Goal: Task Accomplishment & Management: Manage account settings

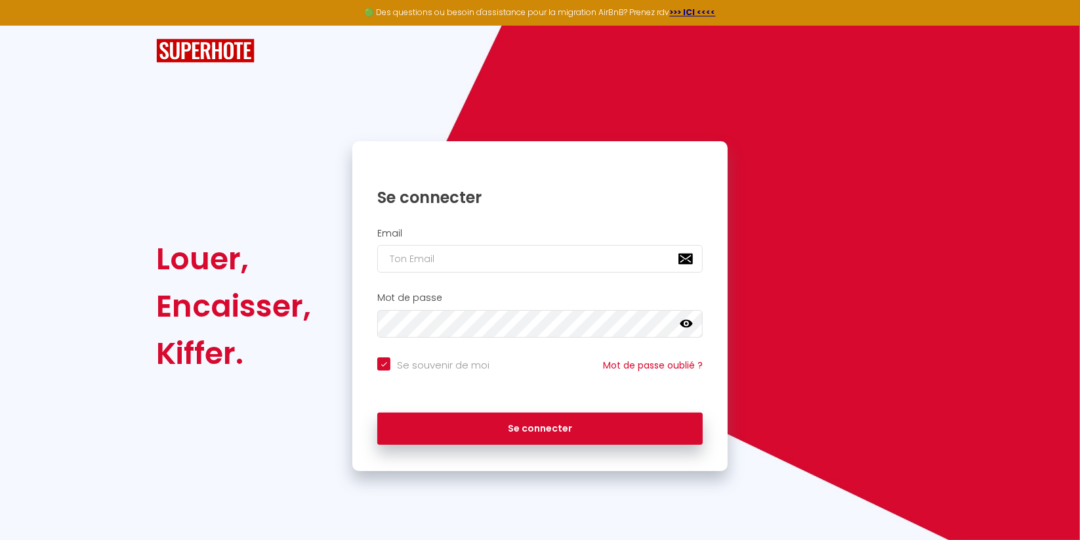
drag, startPoint x: 427, startPoint y: 244, endPoint x: 428, endPoint y: 254, distance: 9.9
click at [428, 254] on div "Email" at bounding box center [540, 250] width 358 height 45
click at [428, 254] on input "email" at bounding box center [540, 259] width 326 height 28
type input "[EMAIL_ADDRESS][DOMAIN_NAME]"
click at [377, 412] on button "Se connecter" at bounding box center [540, 428] width 326 height 33
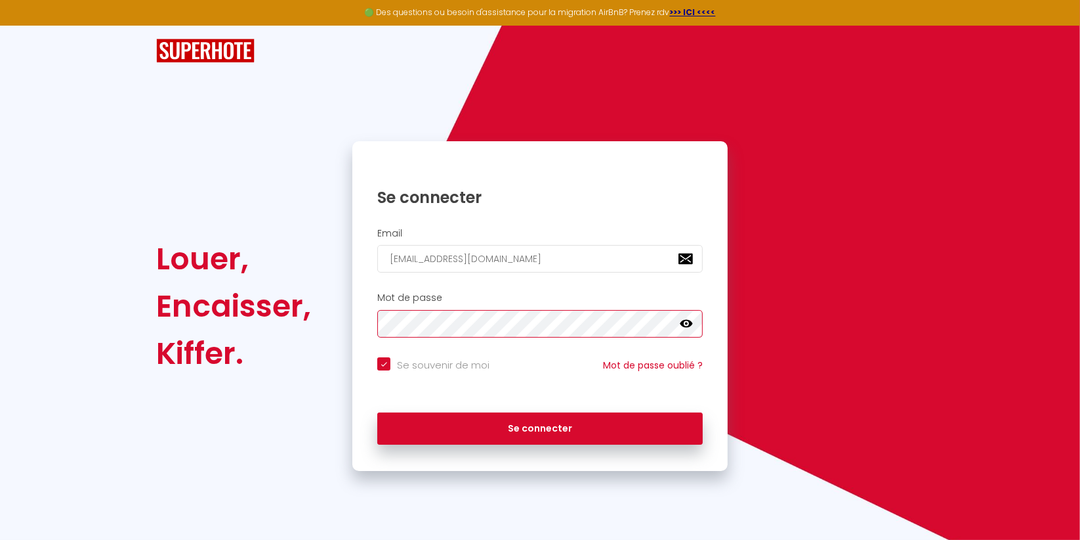
checkbox input "true"
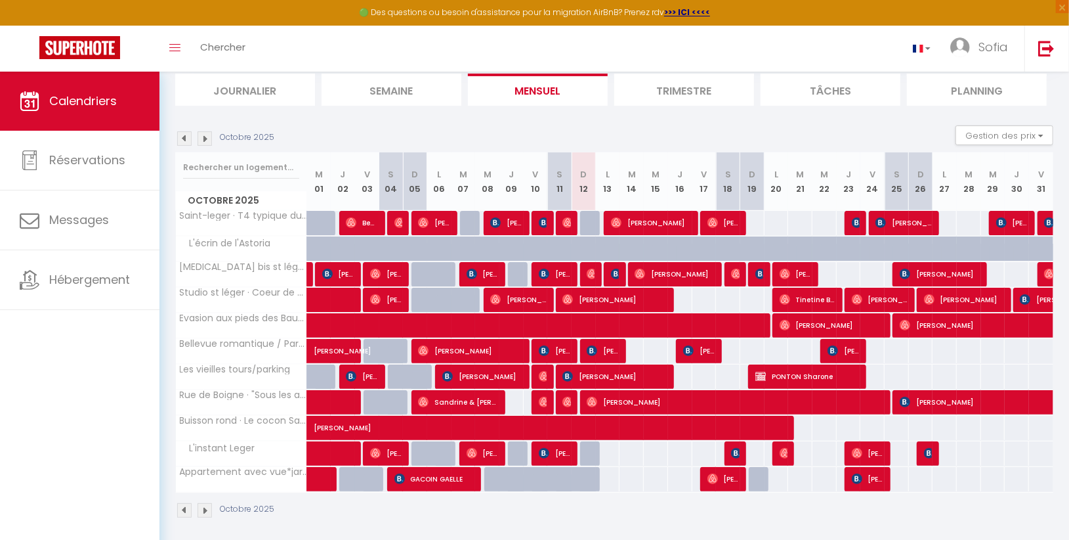
scroll to position [94, 0]
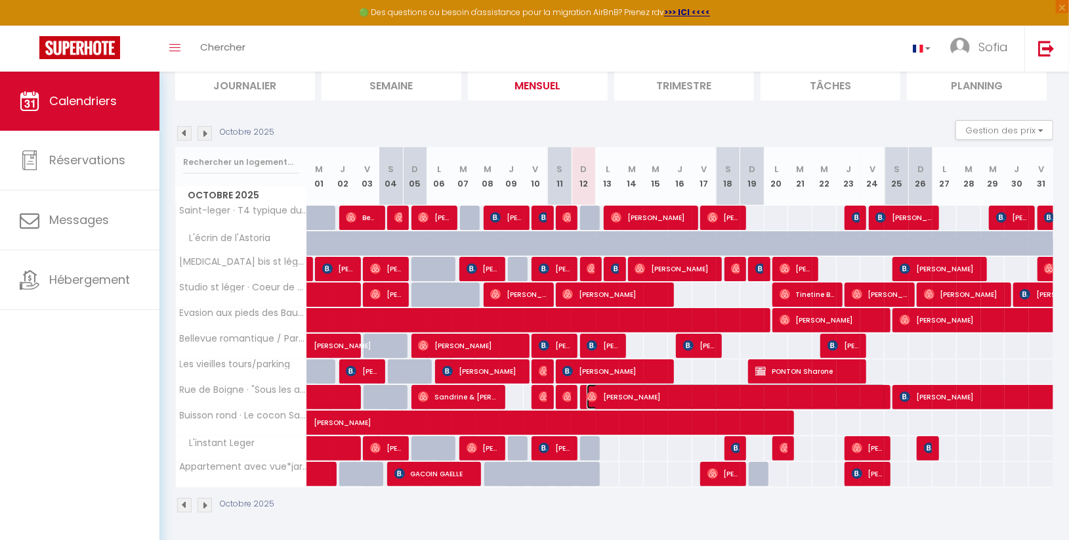
click at [884, 399] on span "[PERSON_NAME]" at bounding box center [736, 396] width 299 height 25
select select "OK"
select select "1"
select select "0"
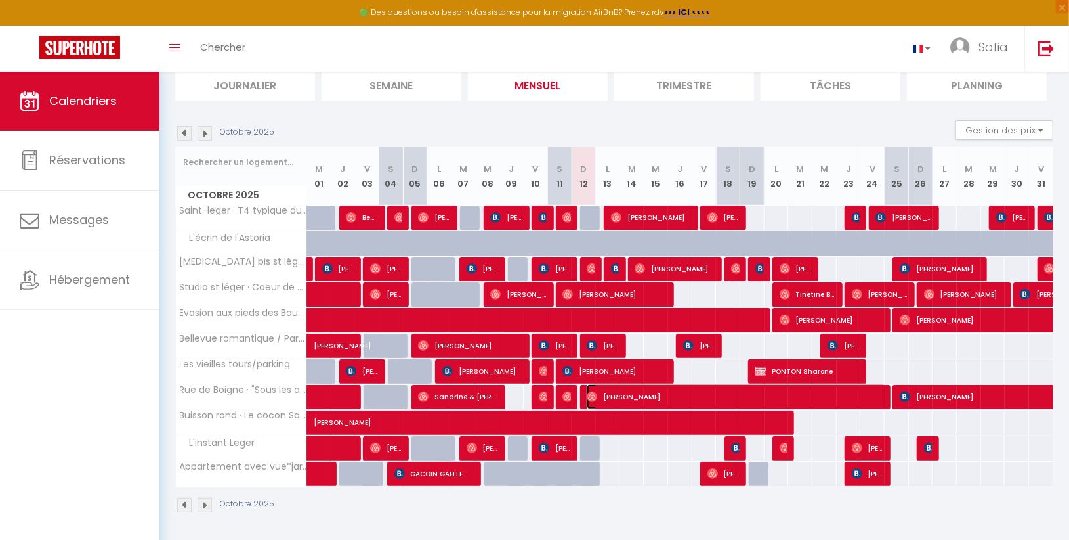
select select "1"
select select
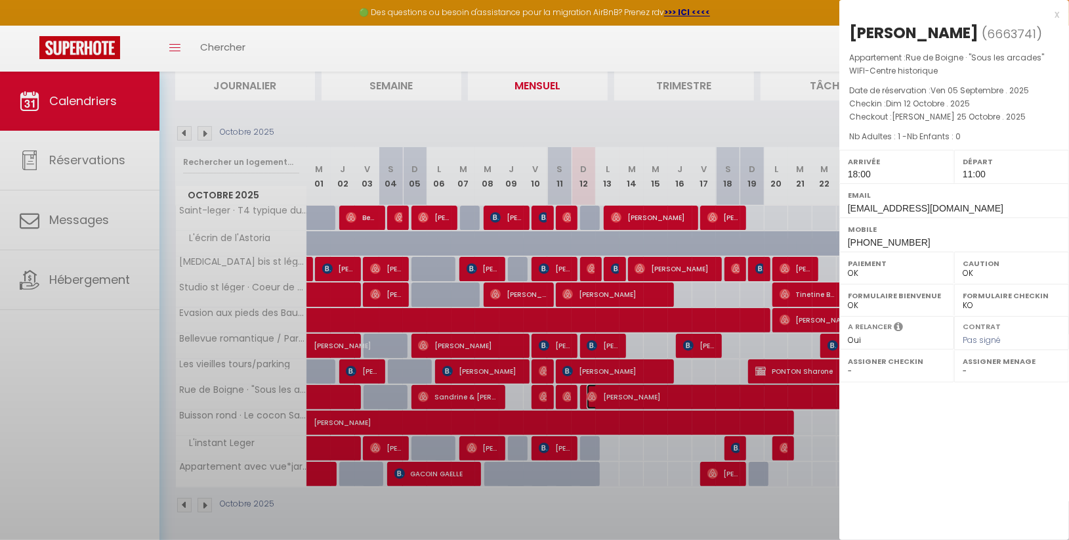
select select "28180"
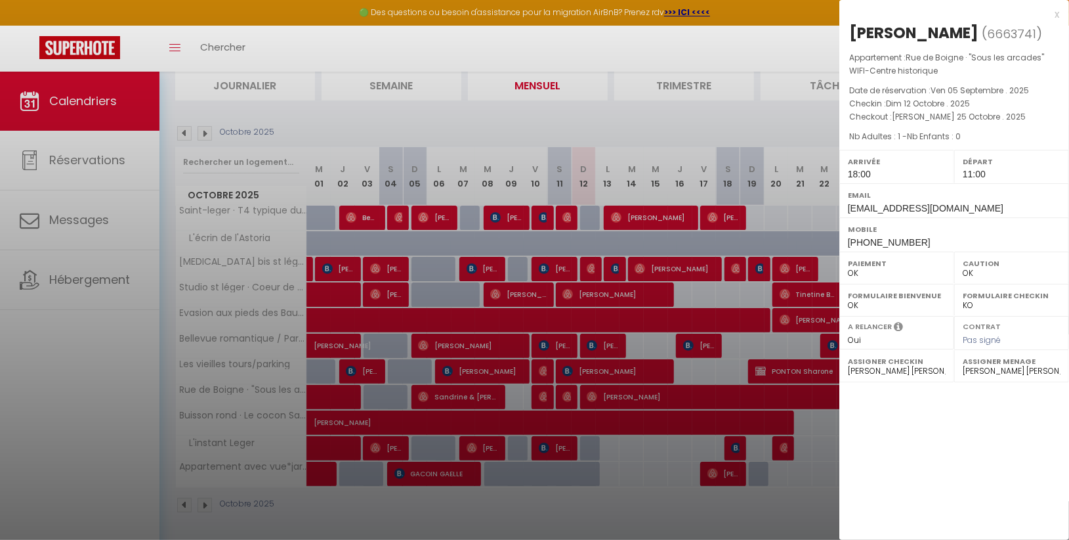
click at [814, 431] on div at bounding box center [534, 270] width 1069 height 540
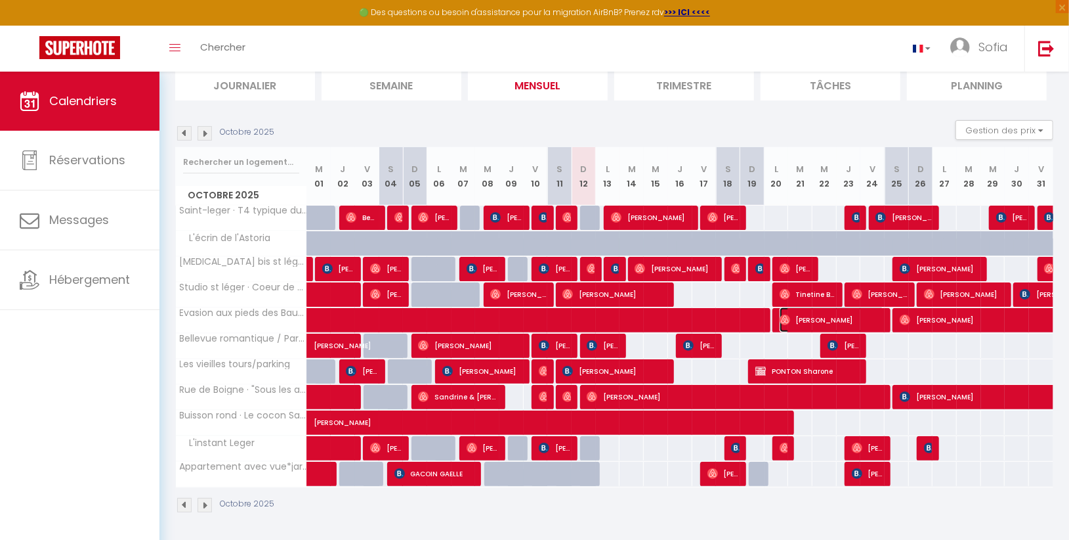
click at [882, 317] on span "[PERSON_NAME]" at bounding box center [832, 319] width 105 height 25
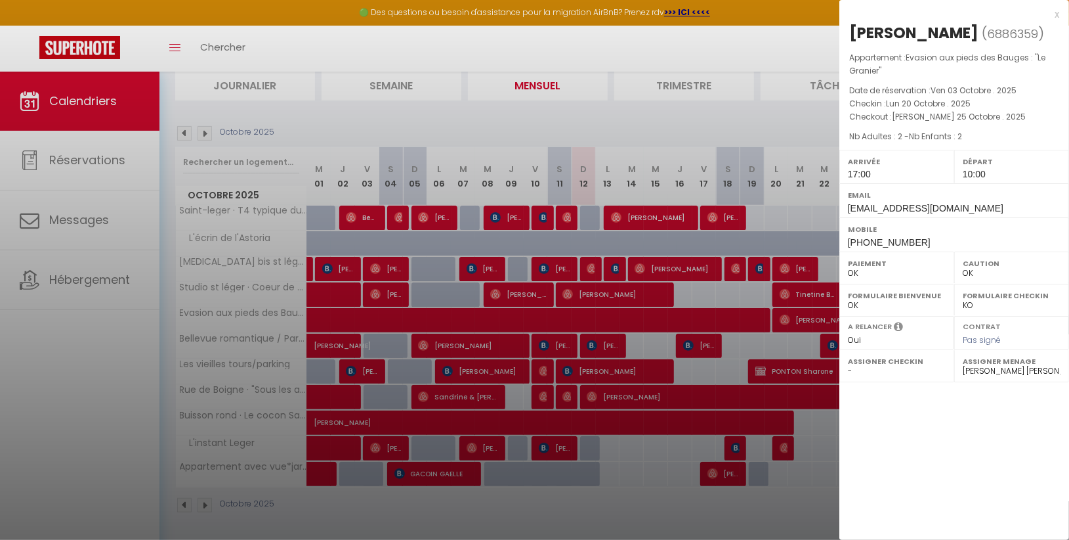
click at [798, 347] on div at bounding box center [534, 270] width 1069 height 540
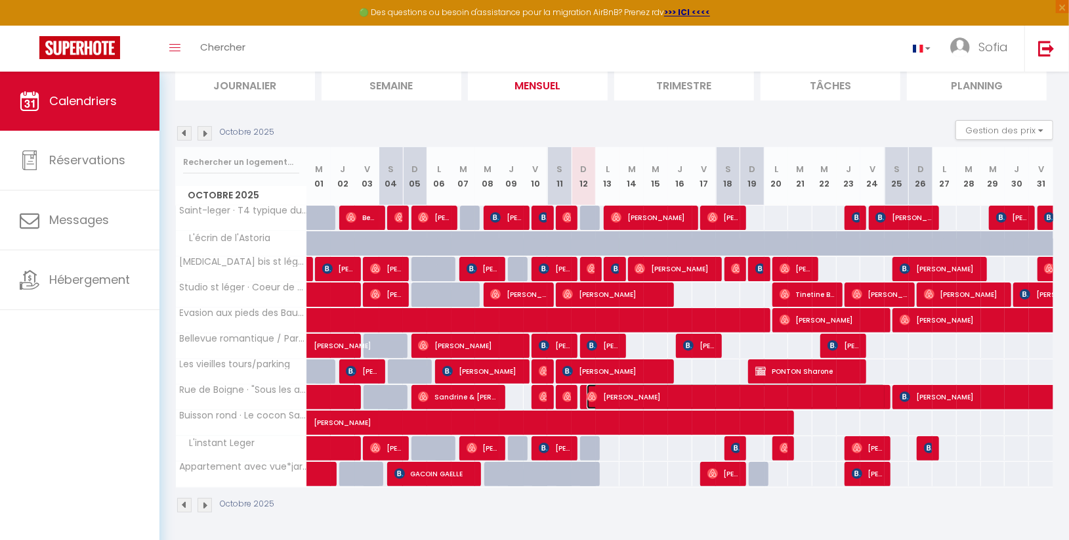
click at [874, 394] on span "[PERSON_NAME]" at bounding box center [736, 396] width 299 height 25
select select "28180"
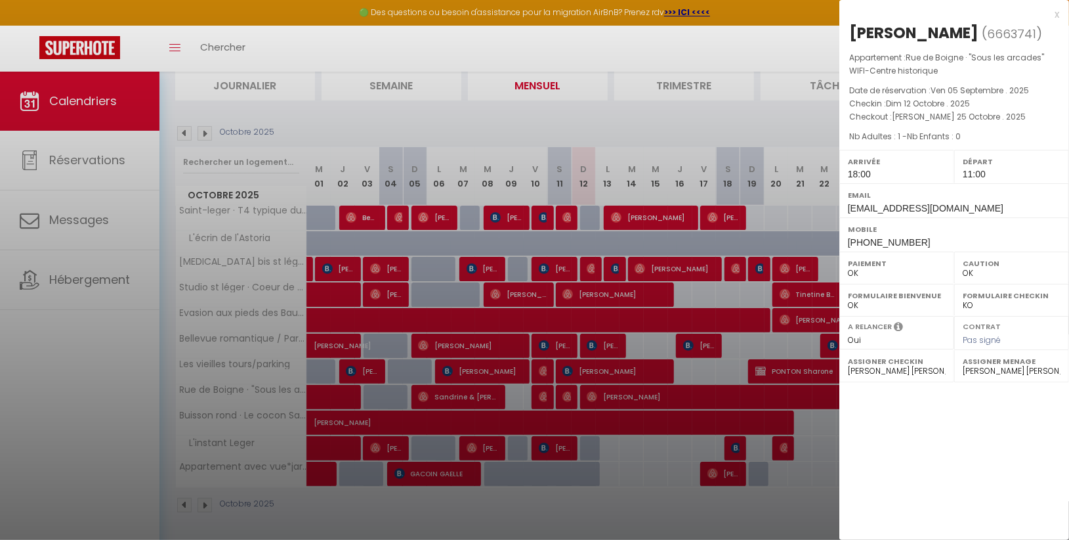
click at [798, 400] on div at bounding box center [534, 270] width 1069 height 540
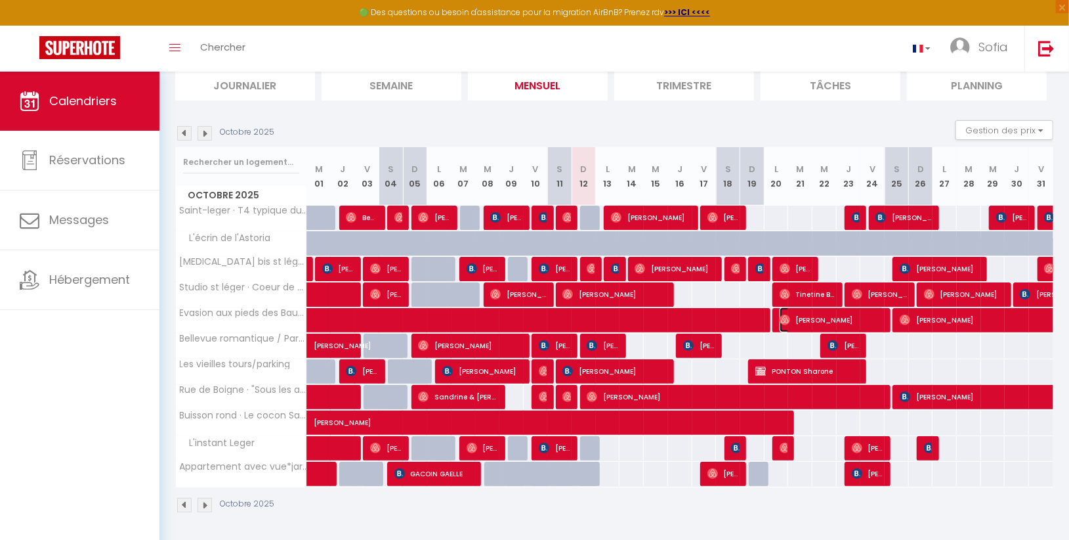
click at [844, 320] on span "[PERSON_NAME]" at bounding box center [832, 319] width 105 height 25
select select
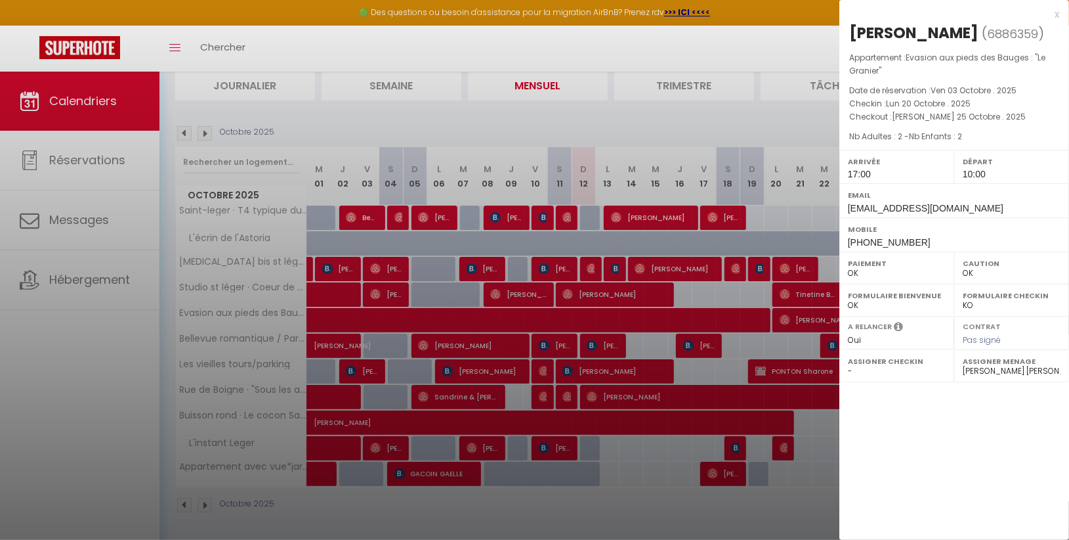
click at [810, 320] on div at bounding box center [534, 270] width 1069 height 540
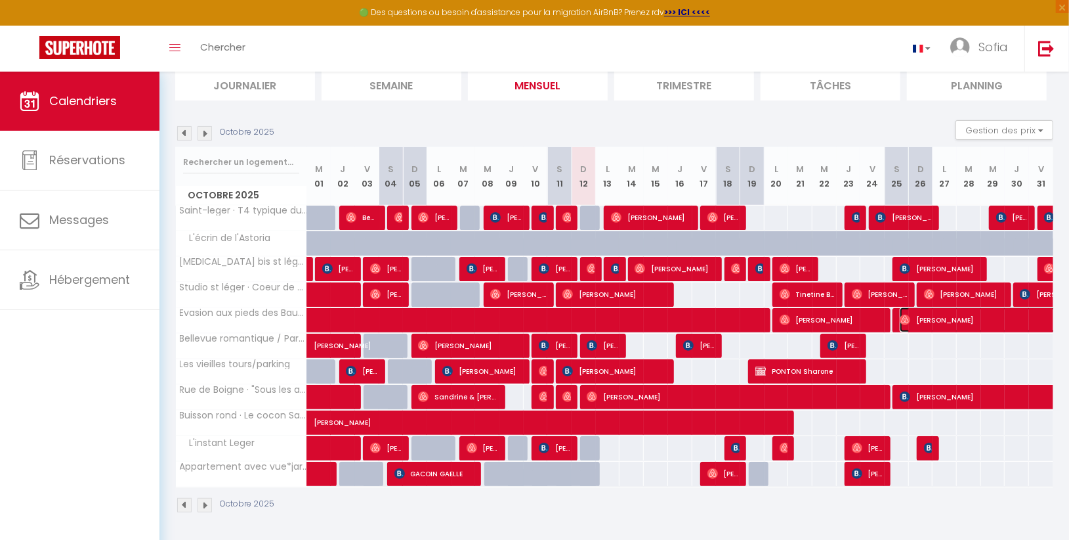
click at [927, 318] on span "[PERSON_NAME]" at bounding box center [1005, 319] width 211 height 25
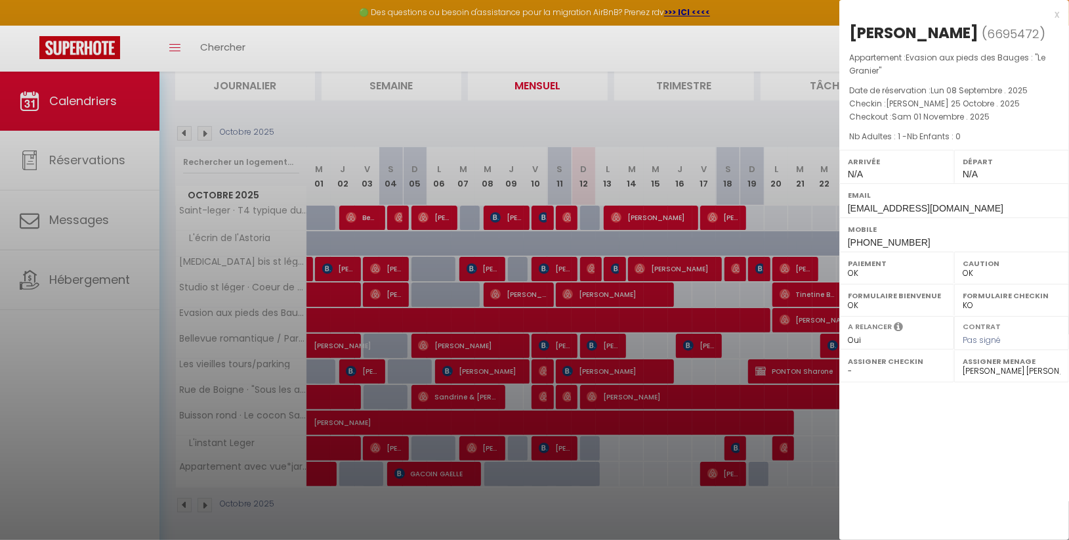
click at [807, 331] on div at bounding box center [534, 270] width 1069 height 540
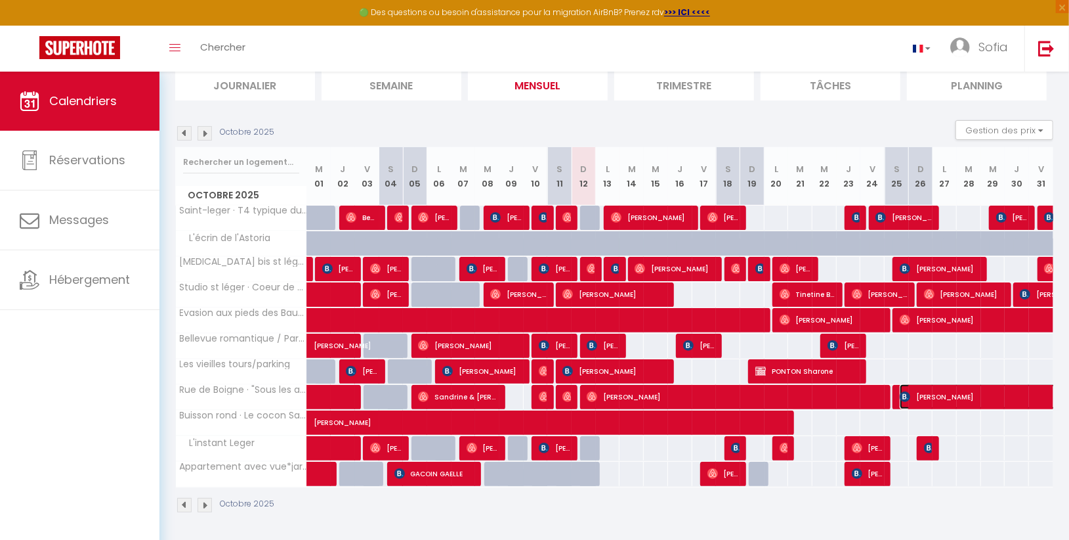
click at [929, 391] on span "[PERSON_NAME]" at bounding box center [1005, 396] width 211 height 25
select select "KO"
select select "1"
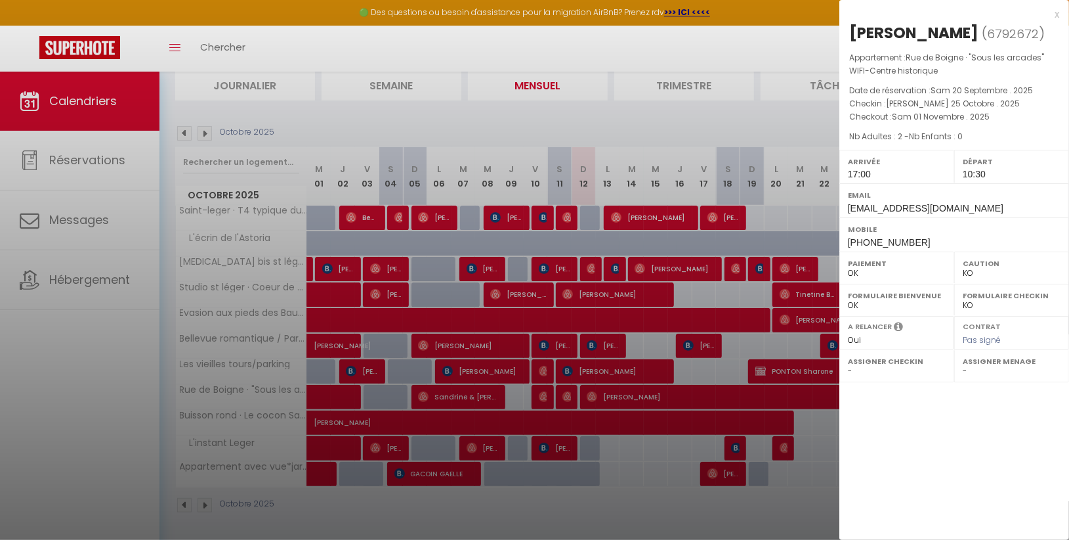
select select
click at [807, 404] on div at bounding box center [534, 270] width 1069 height 540
